Goal: Transaction & Acquisition: Purchase product/service

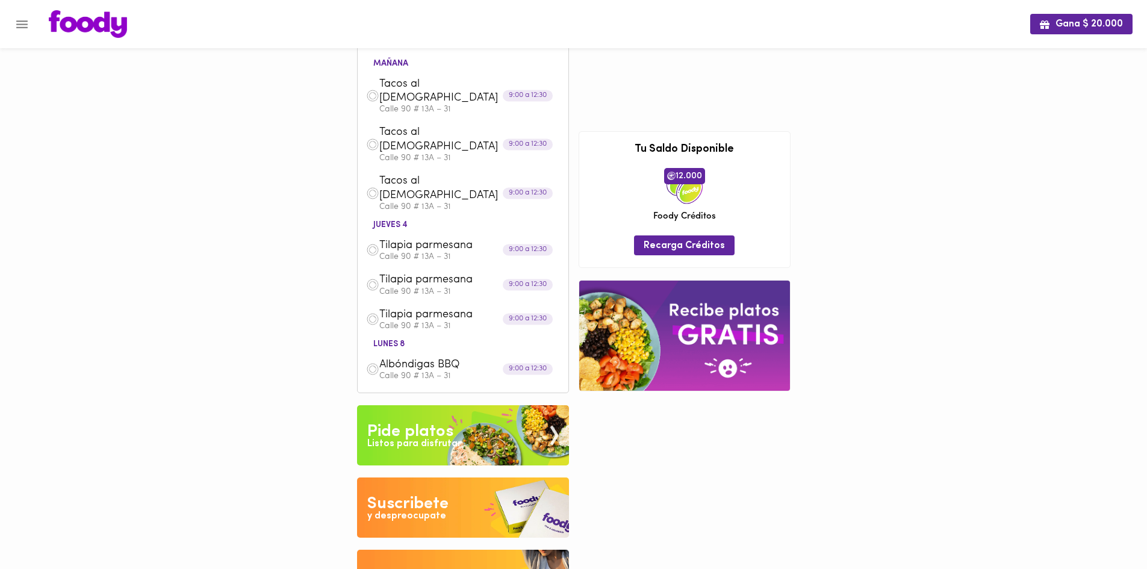
scroll to position [154, 0]
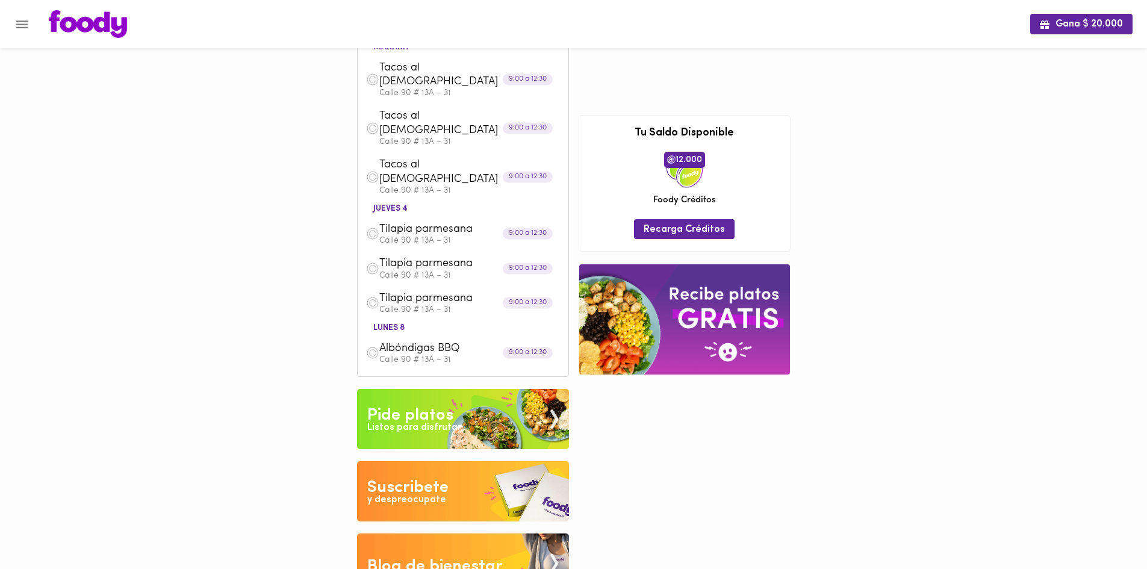
click at [420, 342] on span "Albóndigas BBQ" at bounding box center [448, 349] width 138 height 14
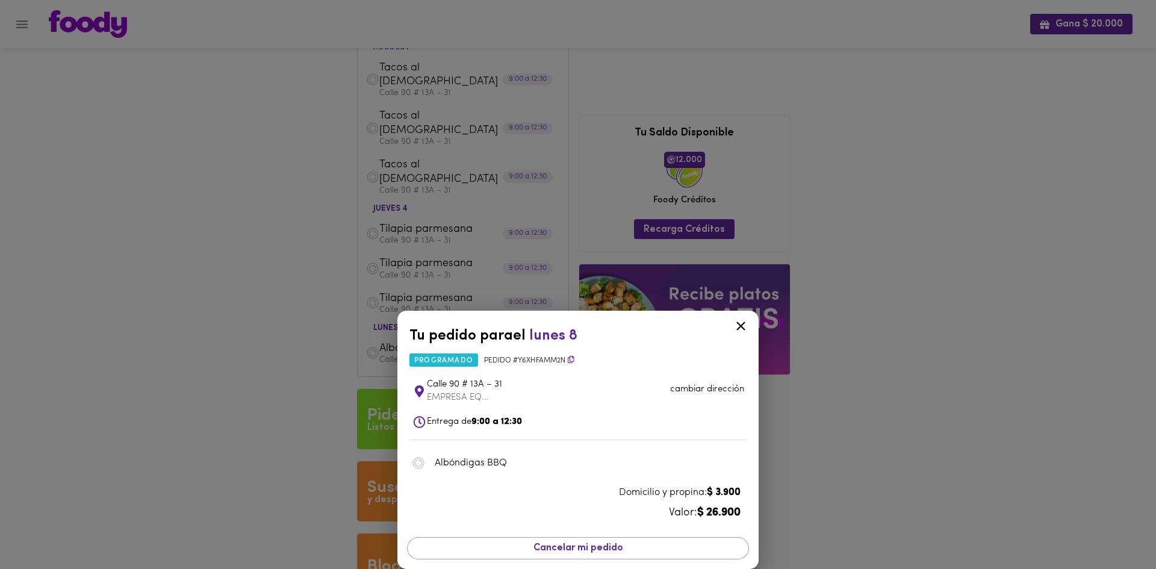
click at [975, 111] on div "Tu pedido para el lunes 8 programado Pedido # y6xHfaMm2n Calle 90 # 13A – 31 EM…" at bounding box center [578, 284] width 1156 height 569
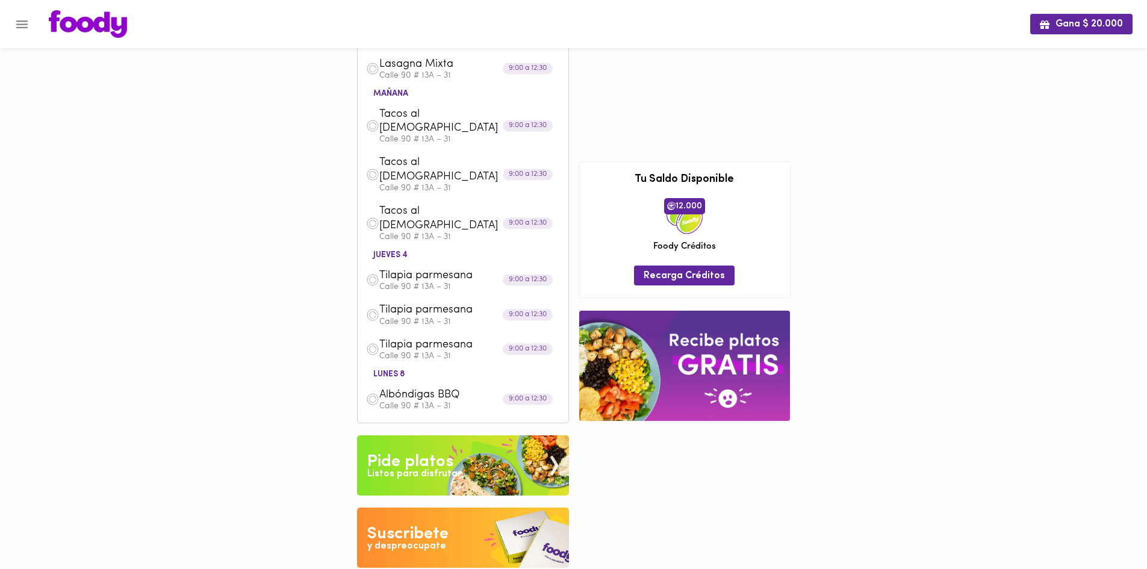
scroll to position [0, 0]
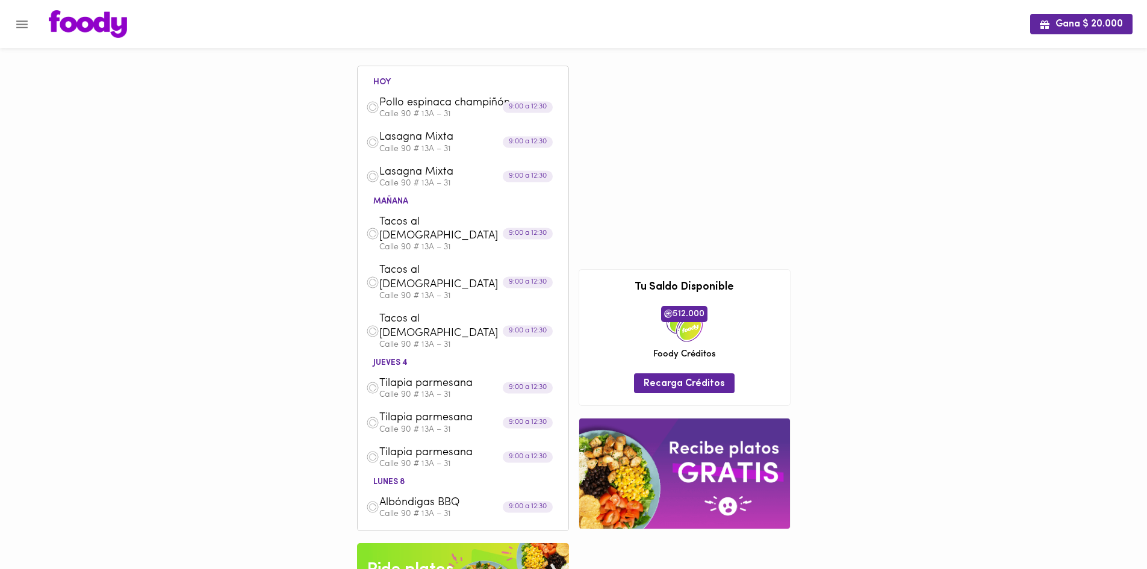
click at [512, 543] on img at bounding box center [463, 573] width 212 height 60
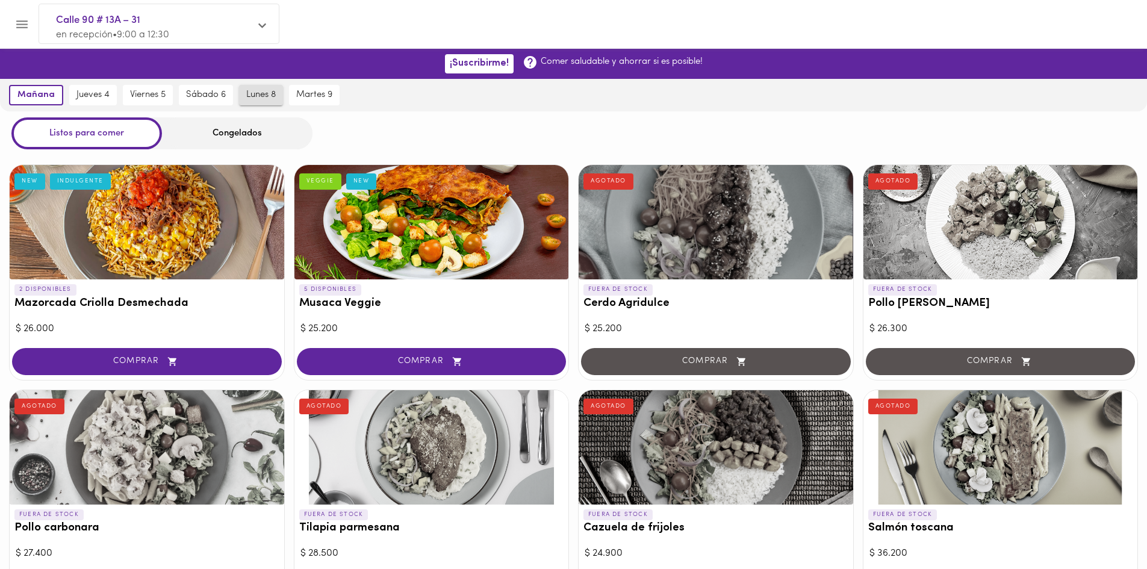
drag, startPoint x: 263, startPoint y: 82, endPoint x: 268, endPoint y: 99, distance: 17.5
click at [264, 88] on div "lunes 8" at bounding box center [261, 95] width 50 height 33
click at [265, 91] on span "lunes 8" at bounding box center [260, 95] width 29 height 11
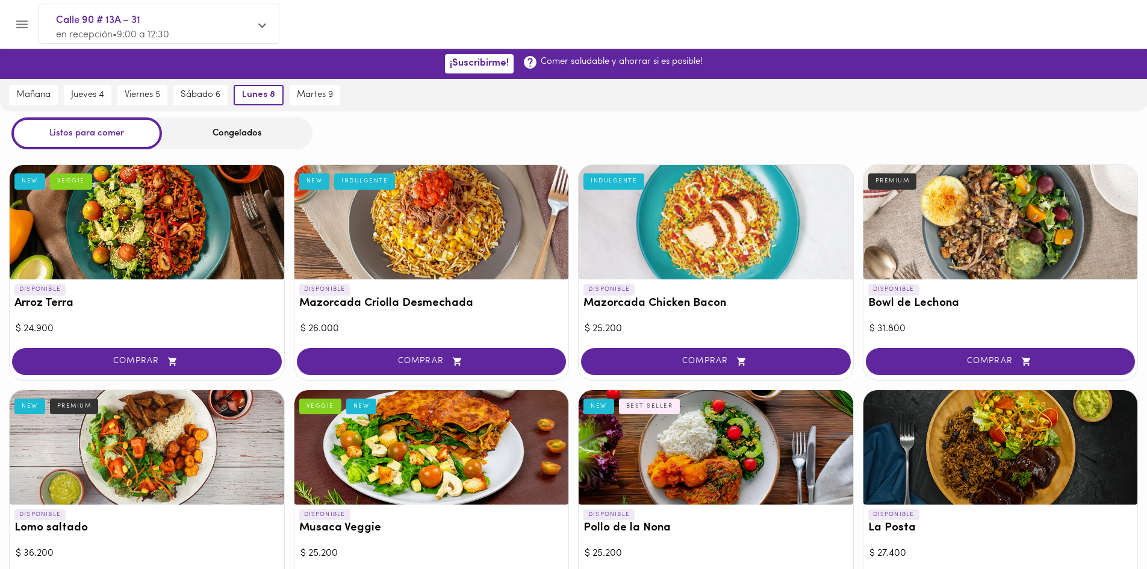
scroll to position [917, 0]
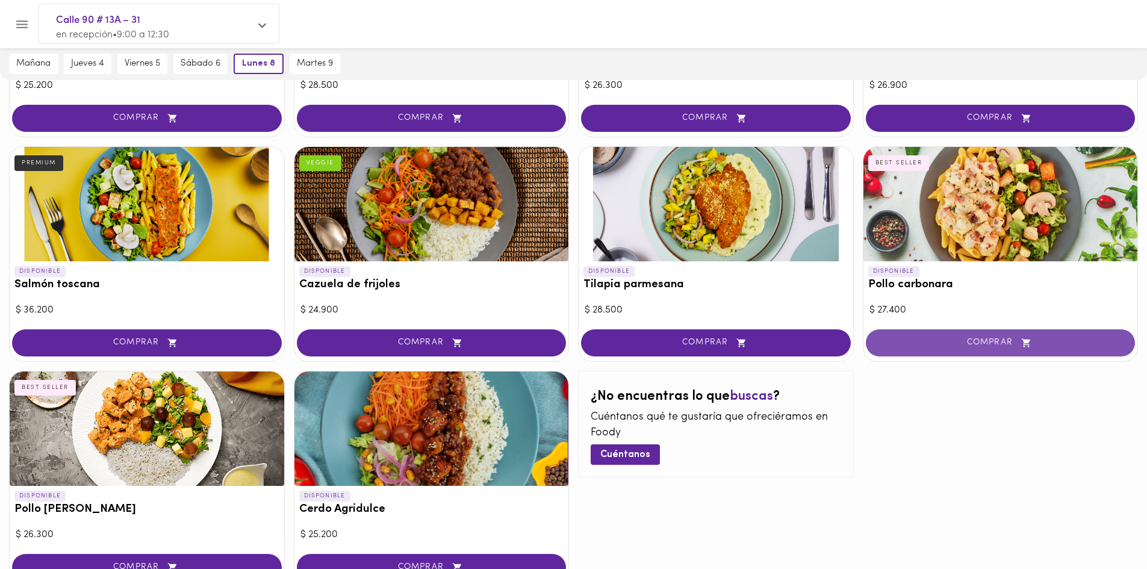
click at [972, 345] on span "COMPRAR" at bounding box center [1001, 343] width 240 height 10
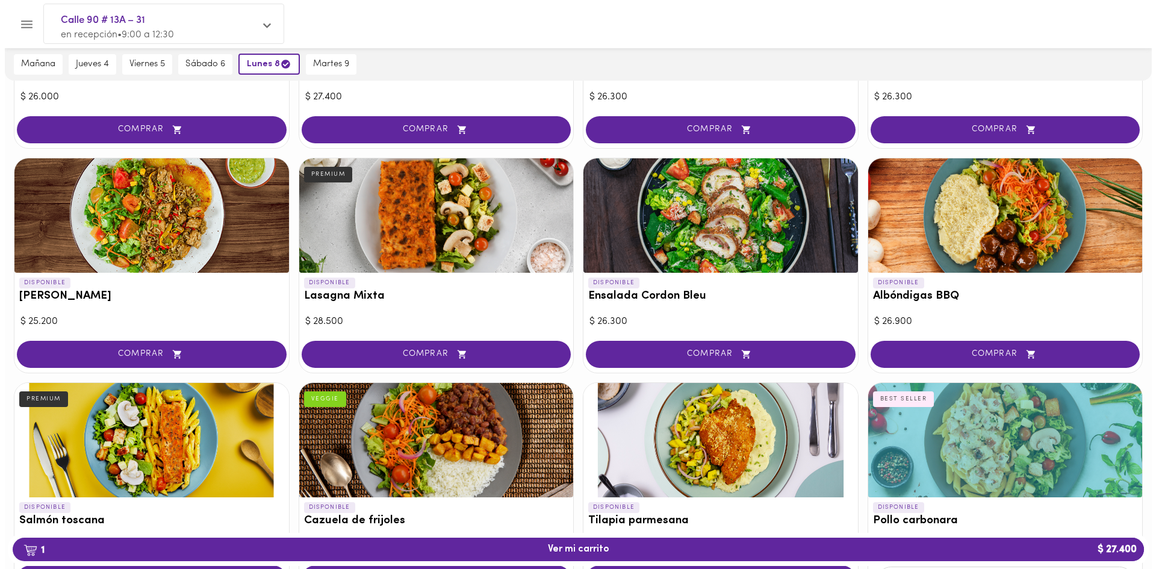
scroll to position [677, 0]
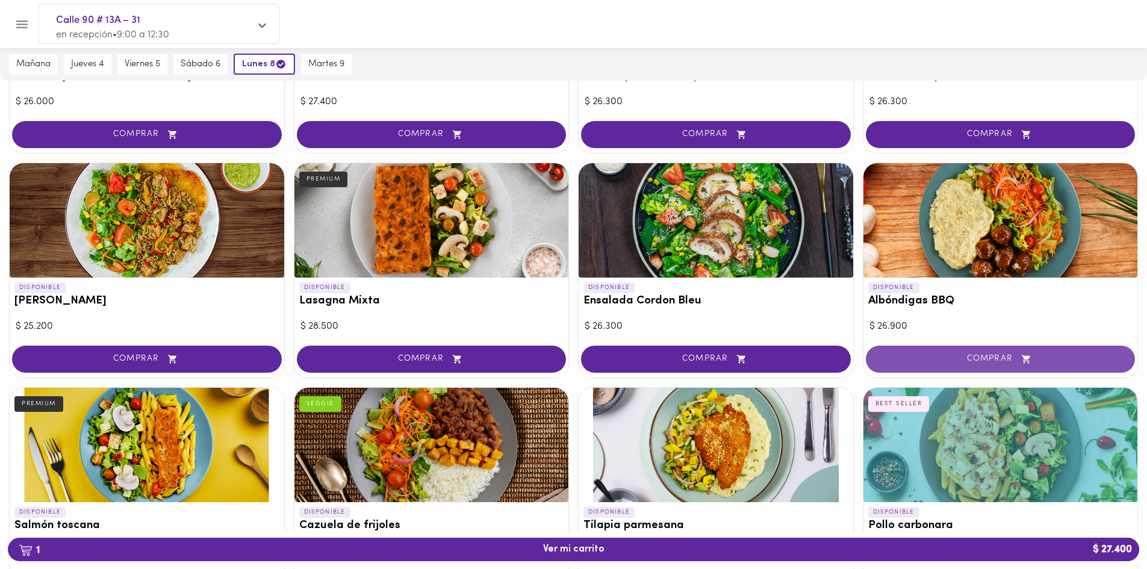
click at [984, 350] on button "COMPRAR" at bounding box center [1001, 359] width 270 height 27
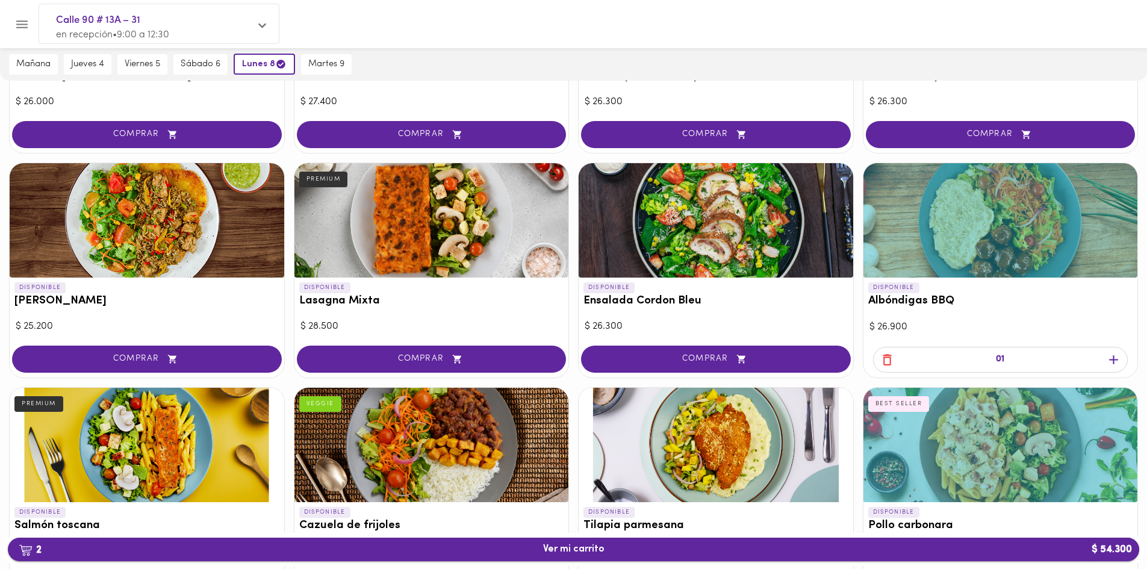
click at [594, 549] on span "2 Ver mi carrito $ 54.300" at bounding box center [573, 549] width 61 height 11
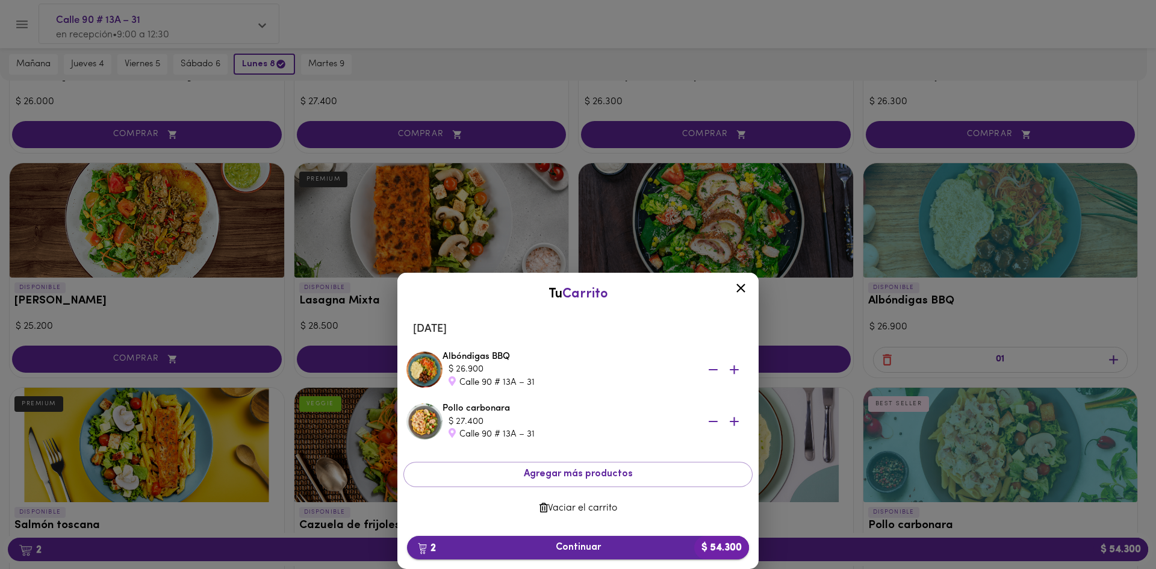
click at [654, 538] on button "2 Continuar $ 54.300" at bounding box center [578, 547] width 342 height 23
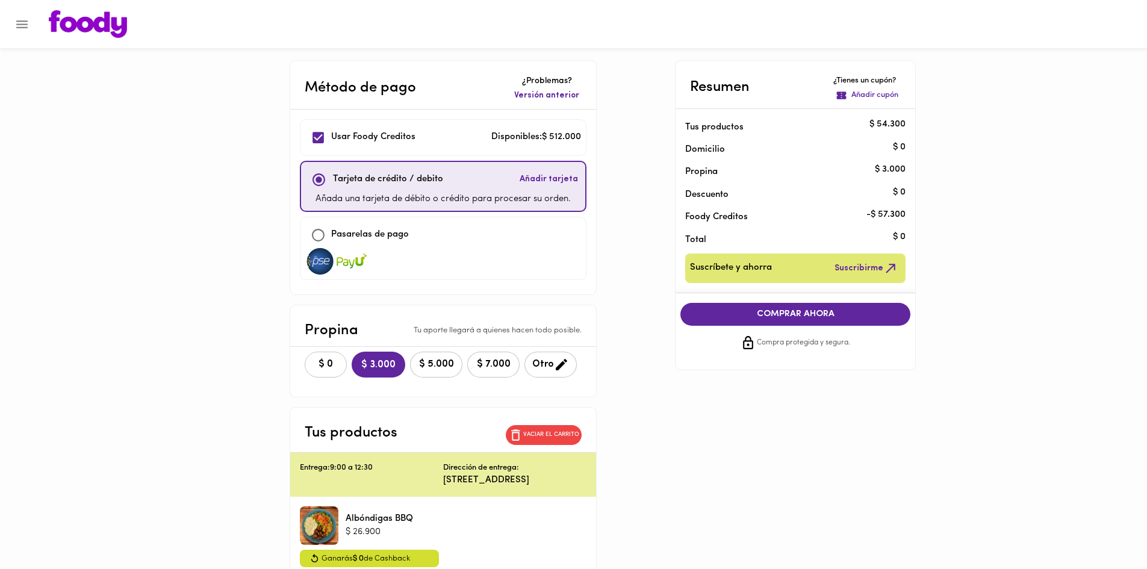
click at [321, 366] on span "$ 0" at bounding box center [325, 364] width 26 height 11
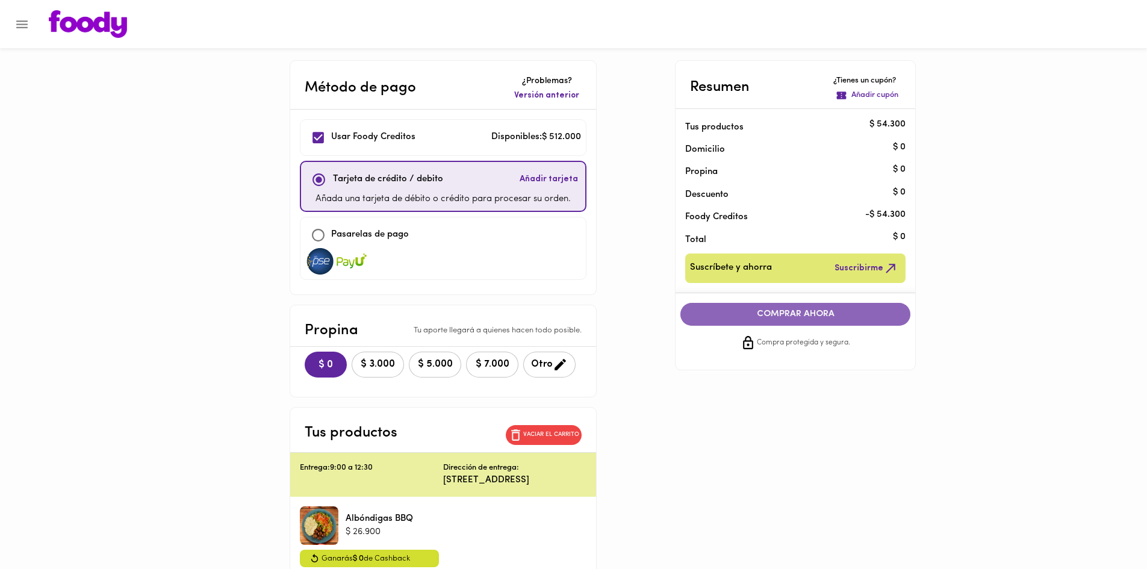
click at [777, 314] on span "COMPRAR AHORA" at bounding box center [795, 314] width 206 height 11
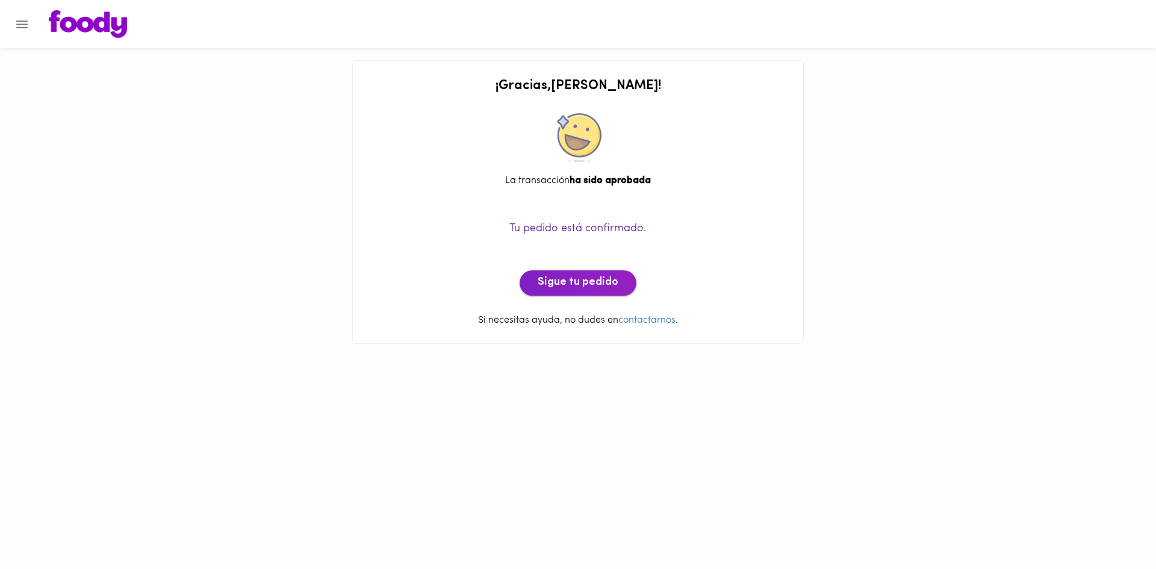
click at [597, 283] on span "Sigue tu pedido" at bounding box center [578, 282] width 81 height 13
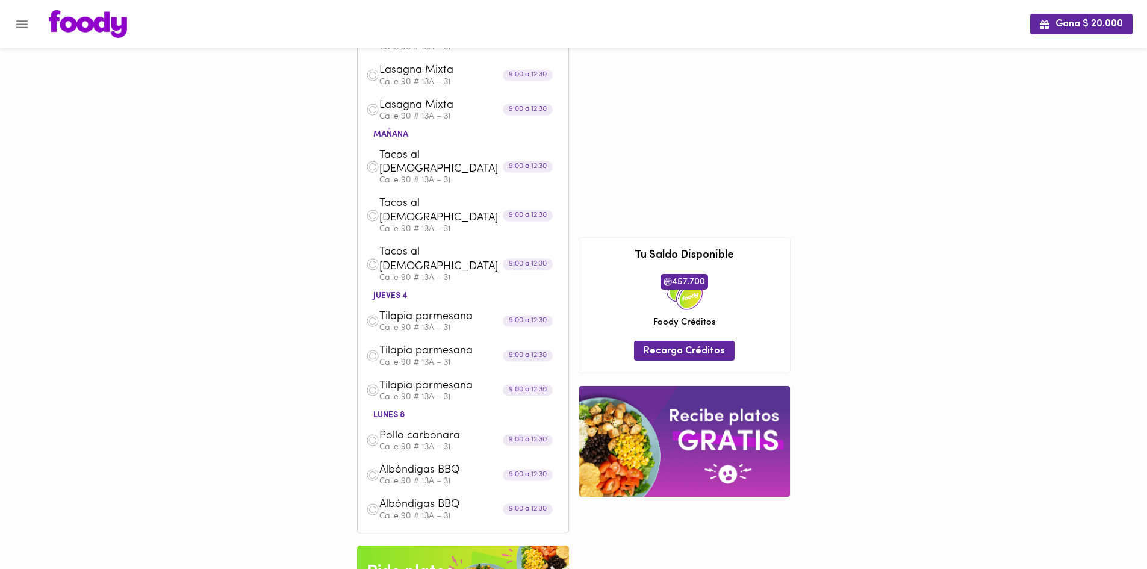
scroll to position [223, 0]
